Goal: Information Seeking & Learning: Learn about a topic

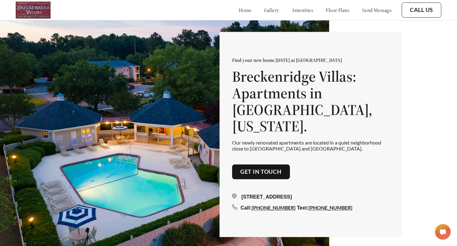
click at [326, 10] on link "floor plans" at bounding box center [338, 10] width 24 height 6
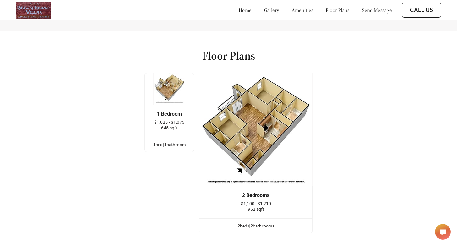
scroll to position [794, 0]
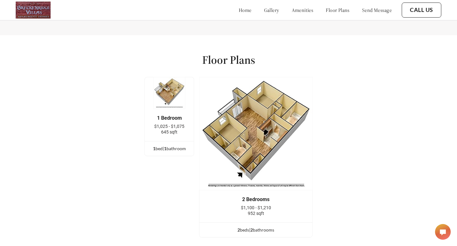
click at [175, 83] on img at bounding box center [169, 93] width 32 height 32
click at [173, 115] on div "1 Bedroom" at bounding box center [169, 118] width 30 height 6
click at [169, 77] on img at bounding box center [169, 93] width 32 height 32
click at [177, 129] on span "645 sqft" at bounding box center [169, 131] width 16 height 5
